Goal: Information Seeking & Learning: Check status

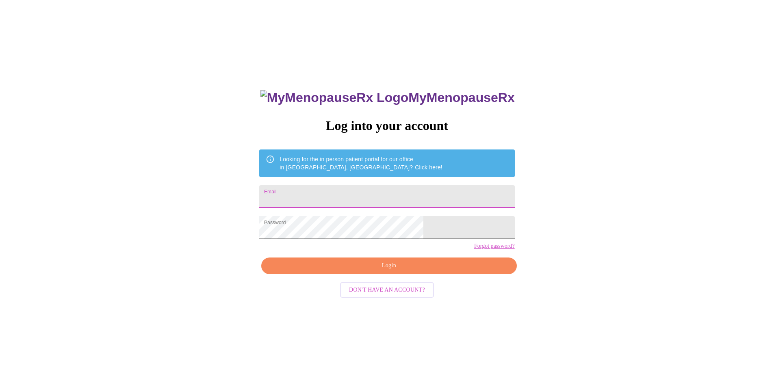
click at [351, 193] on input "Email" at bounding box center [386, 196] width 255 height 23
type input "[EMAIL_ADDRESS][DOMAIN_NAME]"
click at [411, 271] on span "Login" at bounding box center [389, 266] width 237 height 10
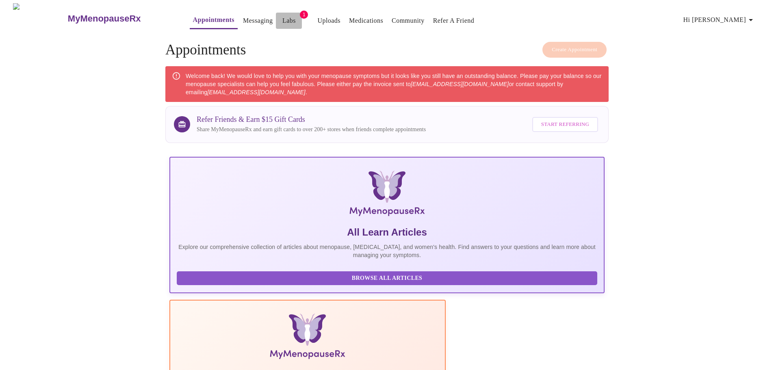
click at [282, 19] on link "Labs" at bounding box center [288, 20] width 13 height 11
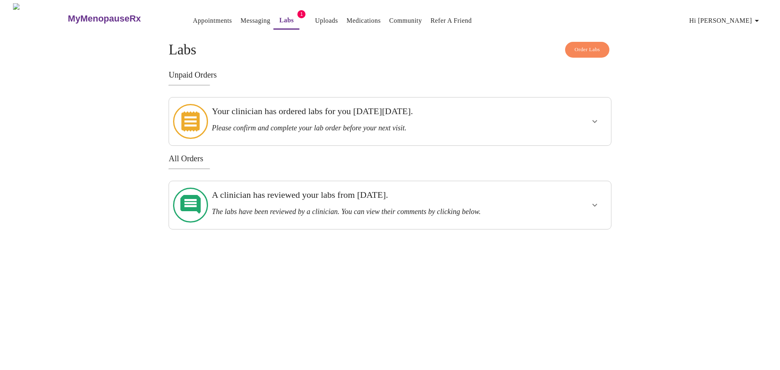
click at [591, 117] on icon "show more" at bounding box center [595, 122] width 10 height 10
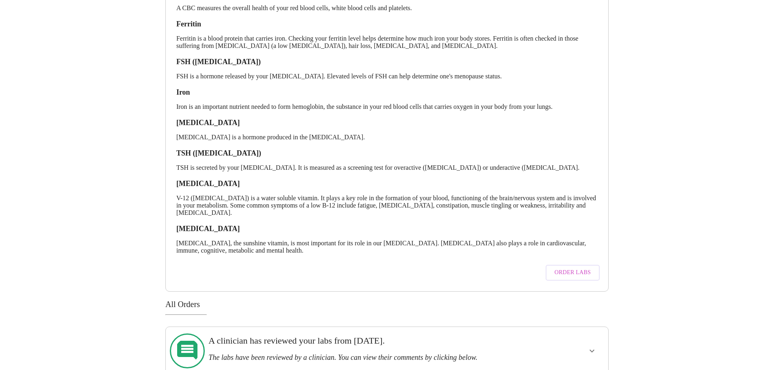
scroll to position [159, 0]
click at [584, 340] on button "show more" at bounding box center [592, 350] width 20 height 20
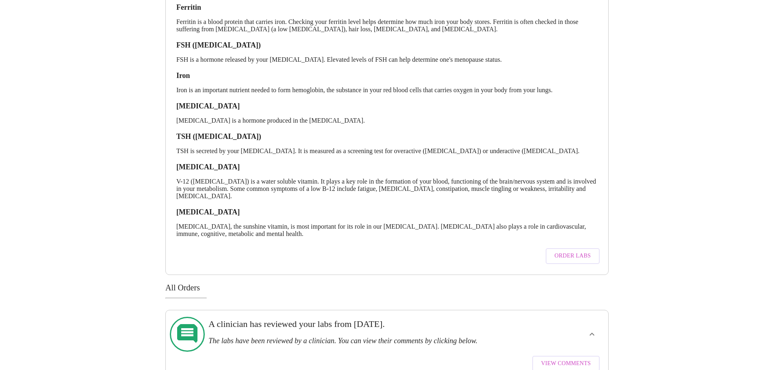
scroll to position [183, 0]
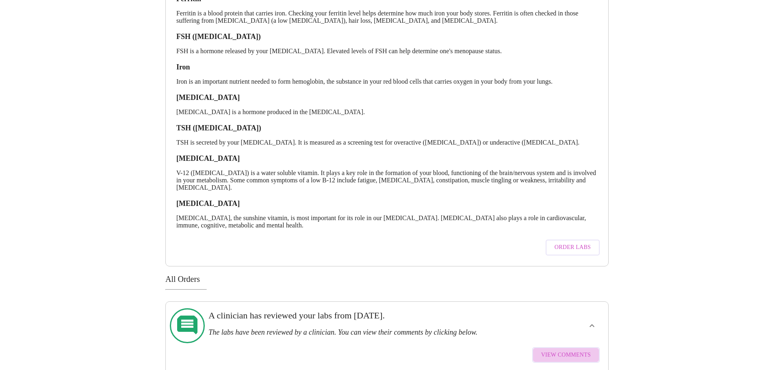
click at [574, 350] on span "View Comments" at bounding box center [566, 355] width 50 height 10
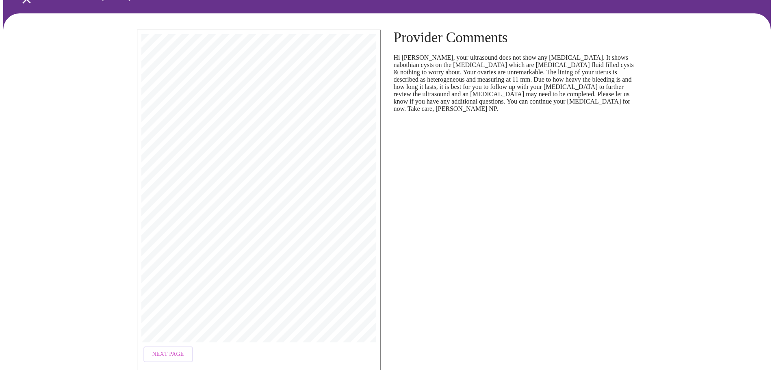
scroll to position [84, 0]
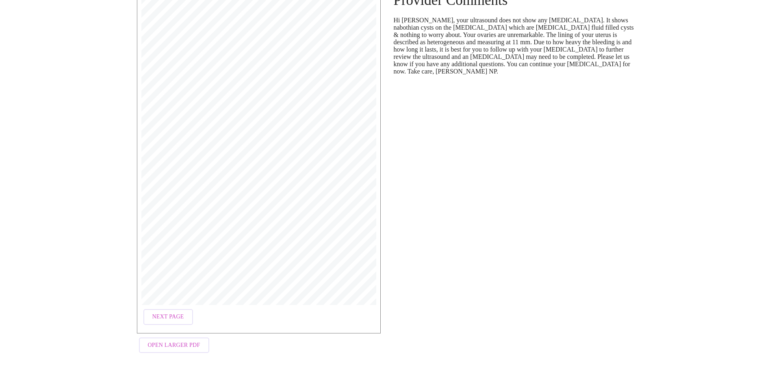
click at [164, 313] on span "Next Page" at bounding box center [168, 317] width 32 height 10
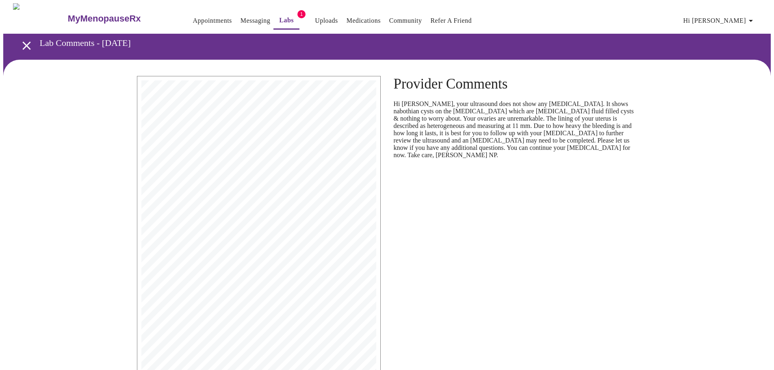
click at [241, 19] on link "Messaging" at bounding box center [256, 20] width 30 height 11
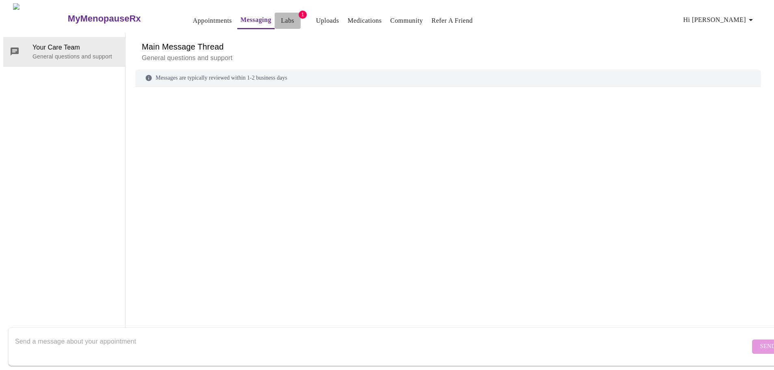
click at [281, 16] on link "Labs" at bounding box center [287, 20] width 13 height 11
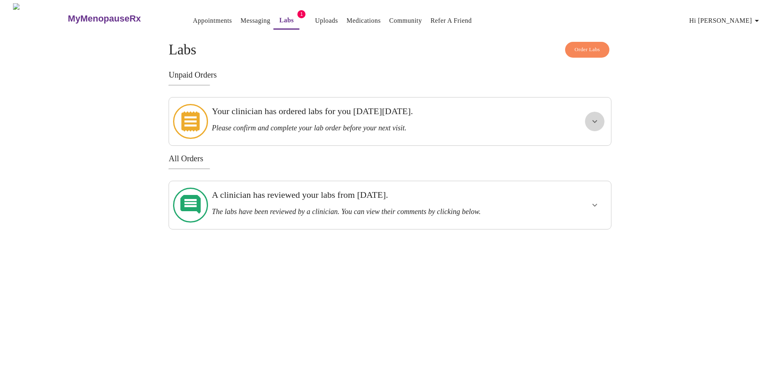
click at [593, 120] on icon "show more" at bounding box center [595, 122] width 10 height 10
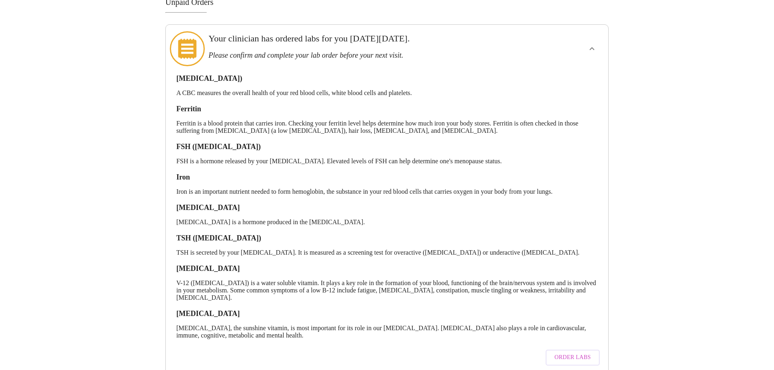
scroll to position [81, 0]
